Goal: Check status: Check status

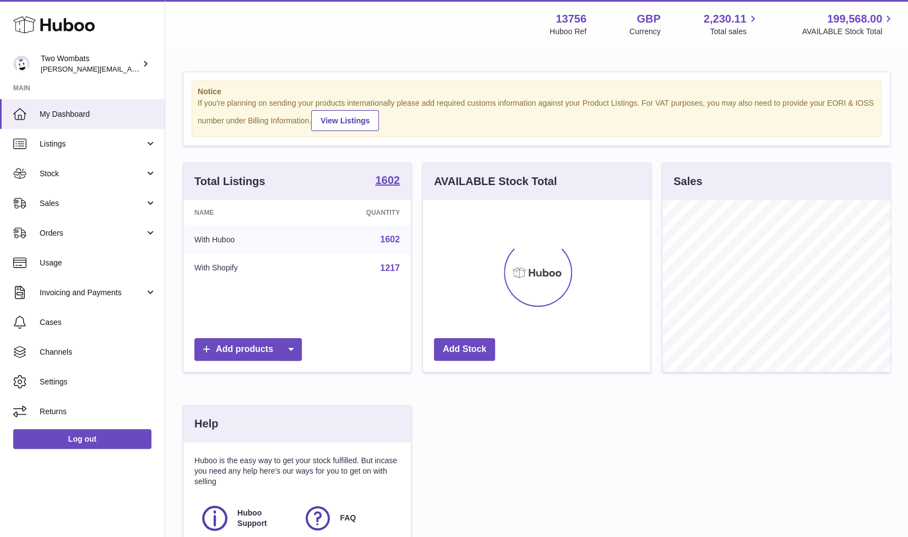
scroll to position [172, 228]
click at [152, 169] on link "Stock" at bounding box center [82, 174] width 165 height 30
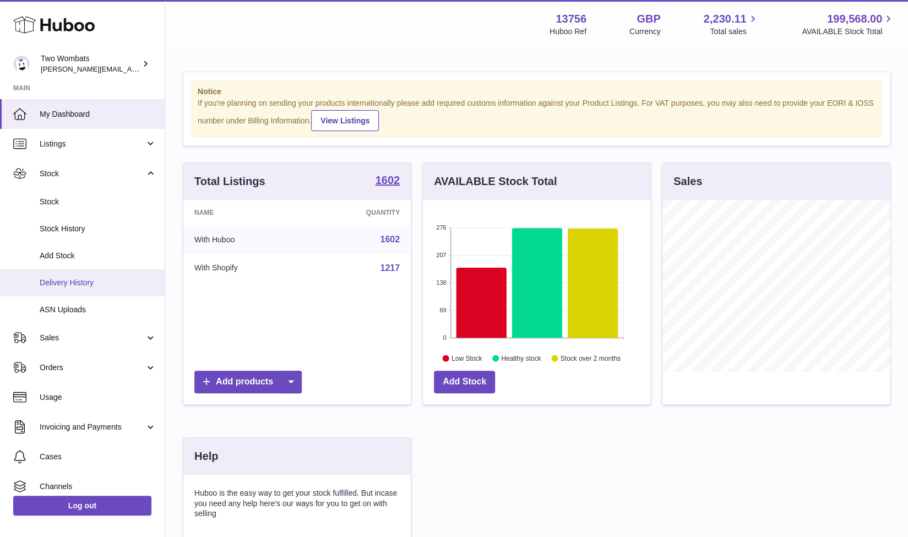
click at [82, 284] on span "Delivery History" at bounding box center [98, 283] width 117 height 10
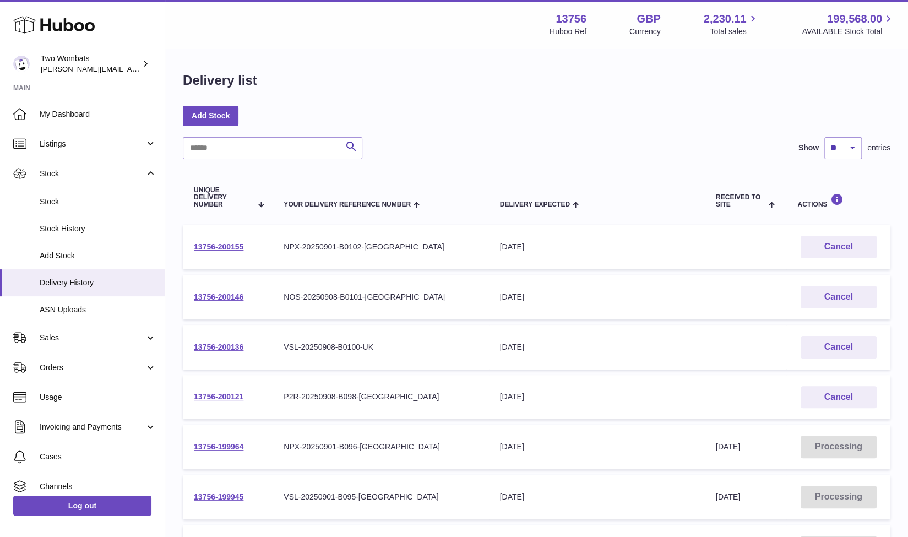
click at [344, 351] on div "VSL-20250908-B0100-UK" at bounding box center [381, 347] width 194 height 10
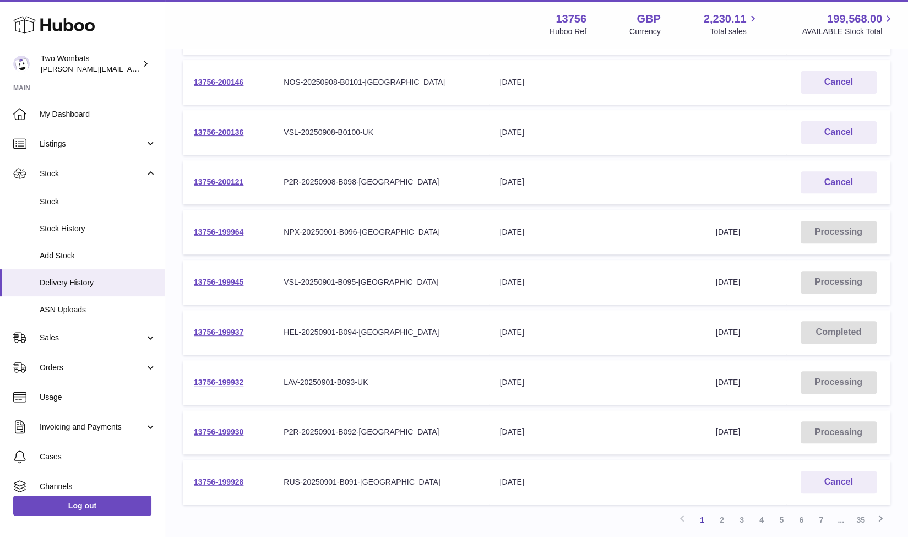
scroll to position [217, 0]
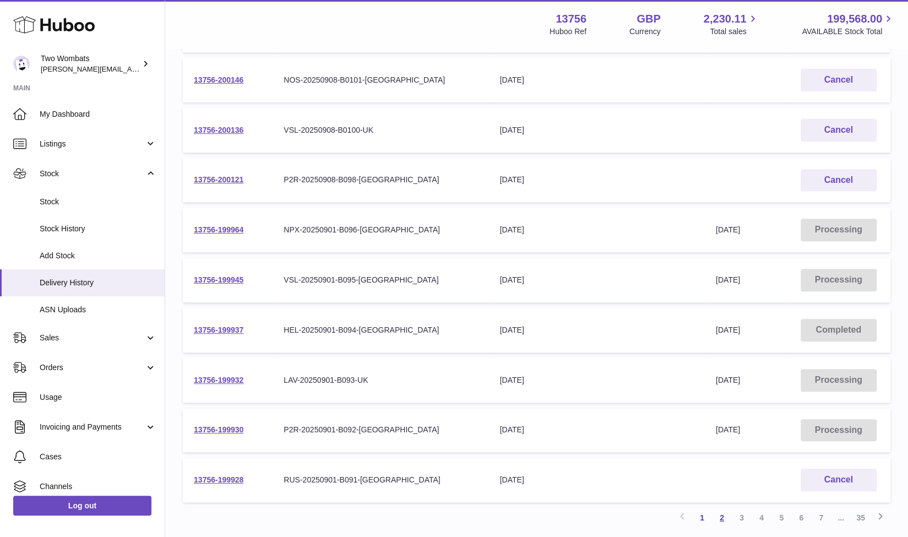
click at [725, 518] on link "2" at bounding box center [722, 518] width 20 height 20
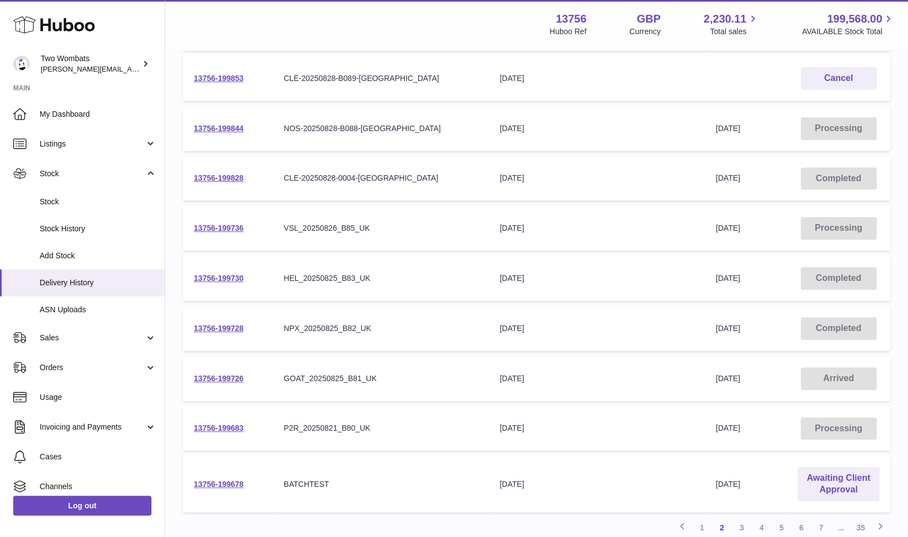
scroll to position [284, 0]
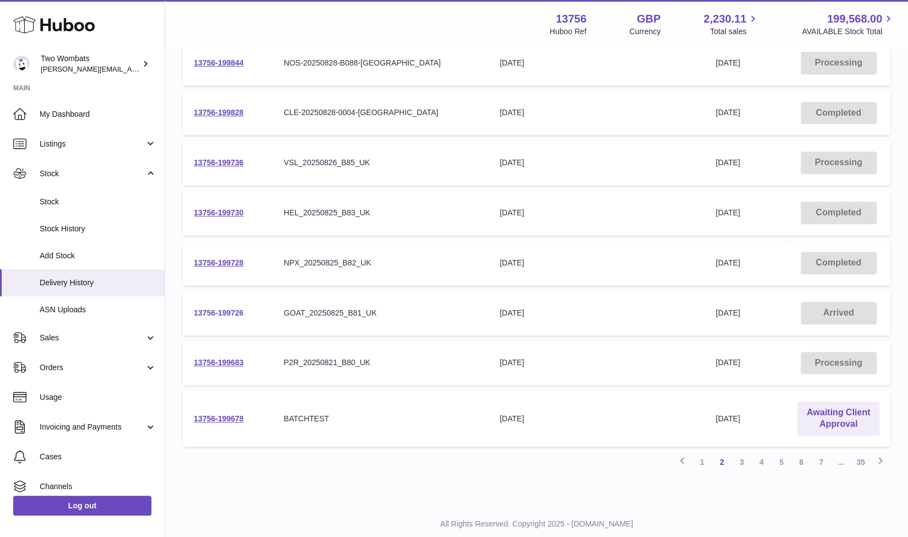
click at [233, 311] on link "13756-199726" at bounding box center [219, 313] width 50 height 9
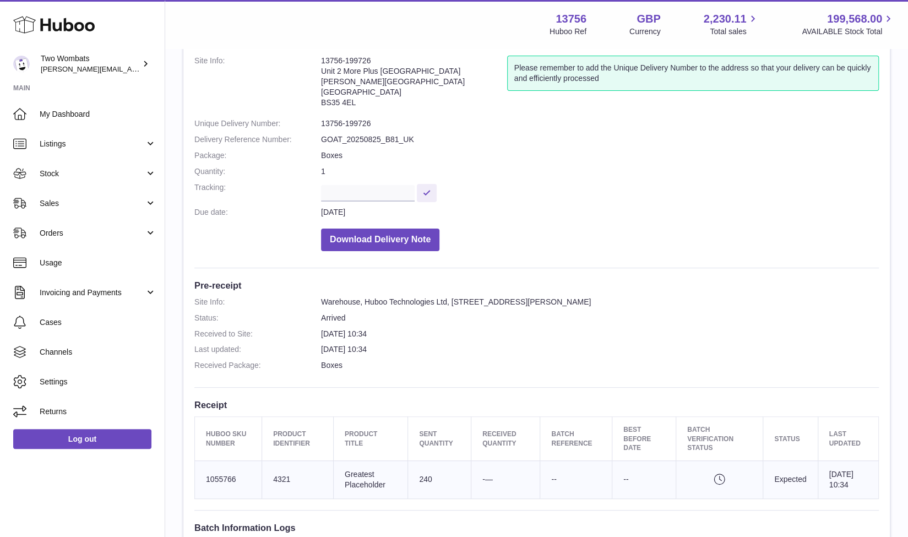
scroll to position [67, 0]
